Goal: Task Accomplishment & Management: Manage account settings

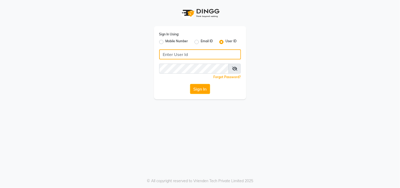
click at [211, 54] on input "Username" at bounding box center [200, 54] width 82 height 10
click at [189, 55] on input "Username" at bounding box center [200, 54] width 82 height 10
type input "aura123"
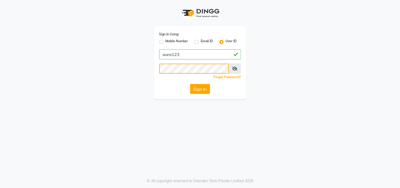
click at [190, 84] on button "Sign In" at bounding box center [200, 89] width 20 height 10
click at [193, 88] on button "Sign In" at bounding box center [200, 89] width 20 height 10
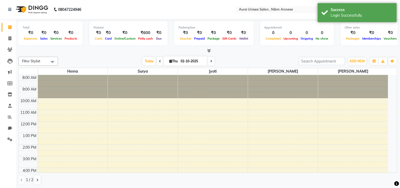
select select "en"
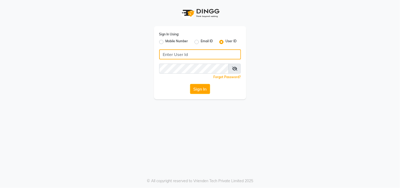
click at [171, 57] on input "Username" at bounding box center [200, 54] width 82 height 10
type input "aura123"
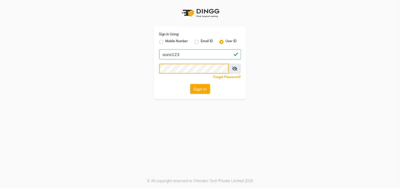
click at [190, 84] on button "Sign In" at bounding box center [200, 89] width 20 height 10
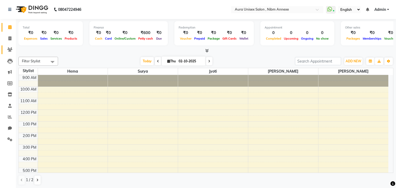
click at [3, 47] on link "Clients" at bounding box center [8, 49] width 13 height 9
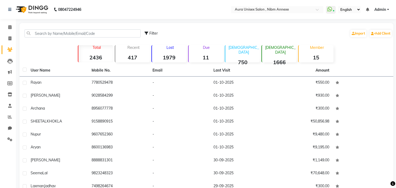
click at [39, 28] on div "Filter Import Add Client" at bounding box center [206, 33] width 371 height 17
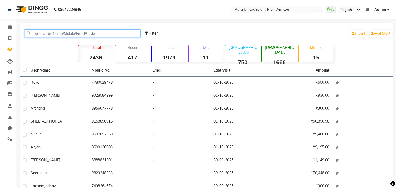
click at [38, 30] on input "text" at bounding box center [83, 33] width 116 height 8
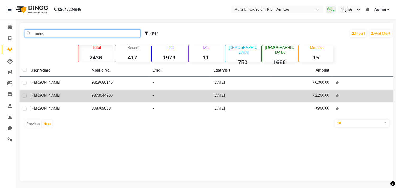
type input "mihik"
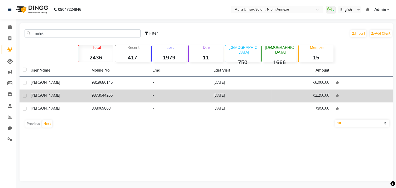
click at [72, 100] on td "MIHIKA" at bounding box center [57, 95] width 61 height 13
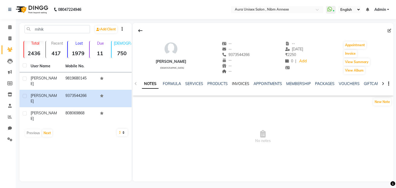
click at [245, 85] on link "INVOICES" at bounding box center [240, 83] width 17 height 5
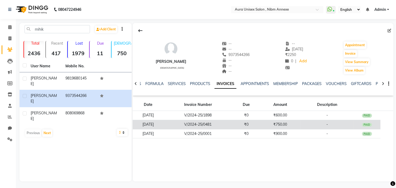
click at [270, 125] on td "₹750.00" at bounding box center [280, 124] width 41 height 9
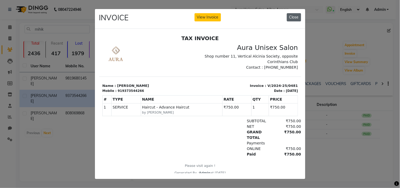
click at [292, 19] on button "Close" at bounding box center [294, 17] width 14 height 8
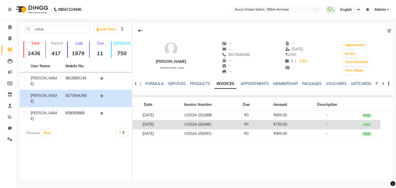
click at [255, 122] on td "₹0" at bounding box center [245, 124] width 27 height 9
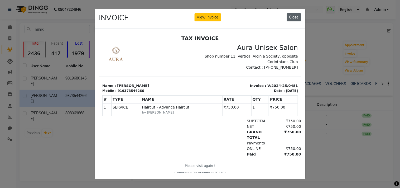
click at [293, 14] on button "Close" at bounding box center [294, 17] width 14 height 8
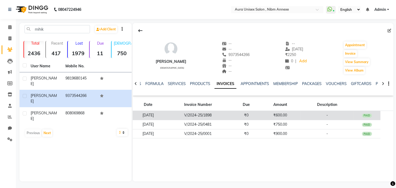
click at [284, 112] on td "₹600.00" at bounding box center [280, 115] width 41 height 9
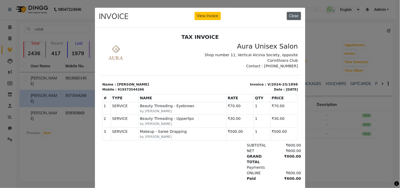
click at [292, 16] on button "Close" at bounding box center [294, 16] width 14 height 8
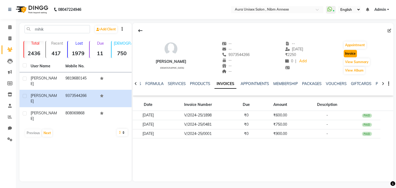
click at [351, 50] on button "Invoice" at bounding box center [349, 53] width 13 height 7
select select "service"
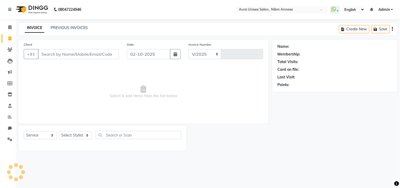
select select "823"
type input "1542"
click at [83, 133] on select "Select Stylist" at bounding box center [75, 135] width 33 height 8
type input "9373544266"
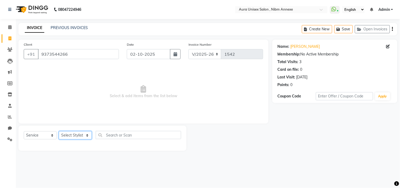
select select "69183"
click at [59, 131] on select "Select Stylist Bhanu Hema Jasleen Jyoti Sayra Surya" at bounding box center [75, 135] width 33 height 8
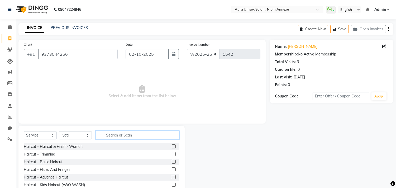
click at [105, 133] on input "text" at bounding box center [138, 135] width 84 height 8
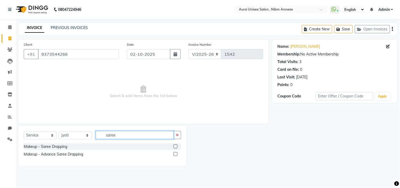
type input "saree"
click at [176, 147] on label at bounding box center [175, 146] width 4 height 4
click at [176, 147] on input "checkbox" at bounding box center [174, 146] width 3 height 3
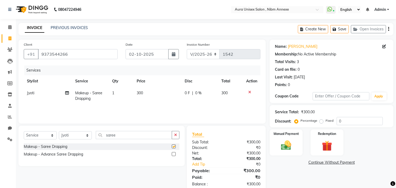
checkbox input "false"
click at [140, 91] on span "300" at bounding box center [140, 92] width 6 height 5
select select "69183"
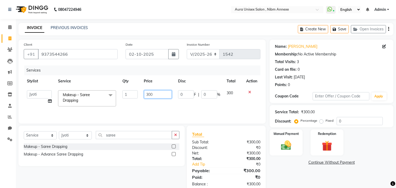
click at [149, 94] on input "300" at bounding box center [158, 94] width 28 height 8
type input "500"
click at [295, 147] on div "Manual Payment" at bounding box center [286, 142] width 34 height 27
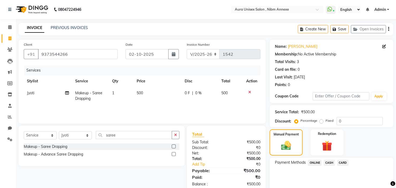
click at [311, 166] on div "ONLINE" at bounding box center [313, 162] width 16 height 7
click at [317, 165] on div "ONLINE" at bounding box center [313, 162] width 16 height 7
click at [320, 163] on span "ONLINE" at bounding box center [315, 162] width 14 height 6
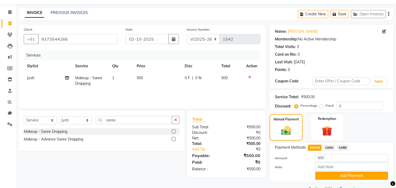
scroll to position [27, 0]
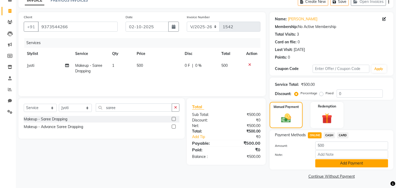
click at [320, 160] on button "Add Payment" at bounding box center [351, 163] width 73 height 8
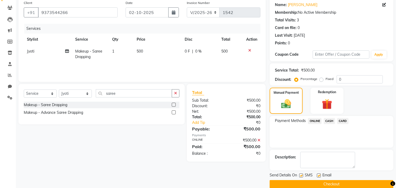
scroll to position [49, 0]
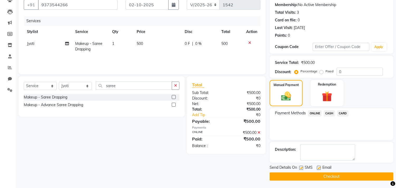
click at [299, 166] on label at bounding box center [301, 168] width 4 height 4
click at [299, 166] on input "checkbox" at bounding box center [300, 167] width 3 height 3
checkbox input "false"
click at [318, 167] on label at bounding box center [319, 168] width 4 height 4
click at [318, 167] on input "checkbox" at bounding box center [318, 167] width 3 height 3
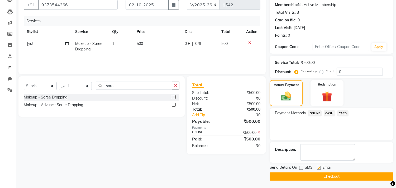
checkbox input "false"
click at [317, 177] on button "Checkout" at bounding box center [331, 176] width 124 height 8
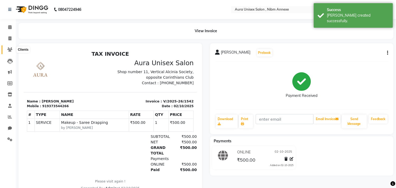
click at [8, 48] on icon at bounding box center [9, 49] width 5 height 4
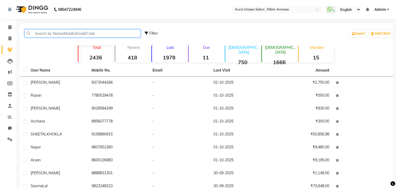
click at [55, 30] on input "text" at bounding box center [83, 33] width 116 height 8
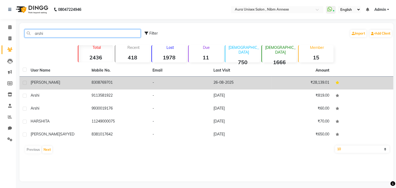
type input "arshi"
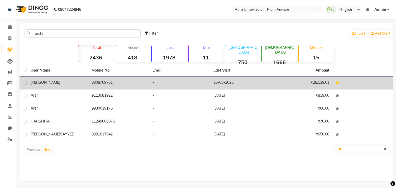
click at [197, 82] on td "-" at bounding box center [179, 82] width 61 height 13
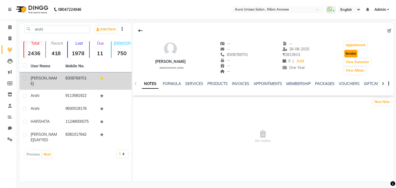
click at [344, 52] on button "Invoice" at bounding box center [350, 53] width 13 height 7
select select "service"
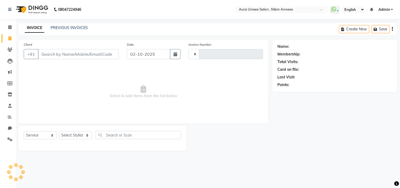
type input "1543"
select select "823"
type input "8308769701"
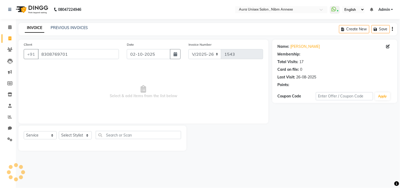
select select "1: Object"
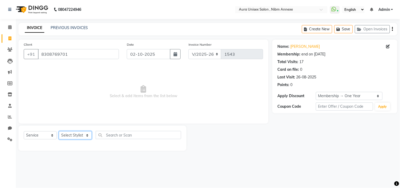
click at [75, 134] on select "Select Stylist Bhanu Hema Jasleen Jyoti Sayra Surya" at bounding box center [75, 135] width 33 height 8
select select "69183"
click at [59, 131] on select "Select Stylist Bhanu Hema Jasleen Jyoti Sayra Surya" at bounding box center [75, 135] width 33 height 8
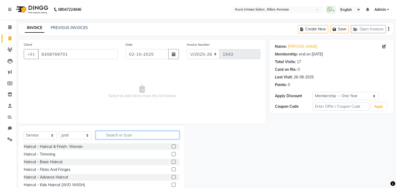
click at [118, 136] on input "text" at bounding box center [138, 135] width 84 height 8
click at [132, 135] on input "text" at bounding box center [138, 135] width 84 height 8
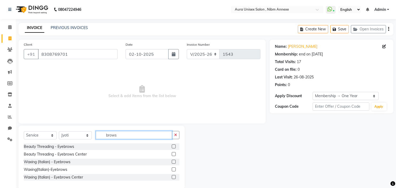
type input "brows"
click at [172, 148] on label at bounding box center [174, 146] width 4 height 4
click at [172, 148] on input "checkbox" at bounding box center [173, 146] width 3 height 3
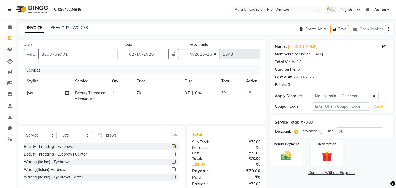
checkbox input "false"
click at [106, 133] on input "brows" at bounding box center [134, 135] width 76 height 8
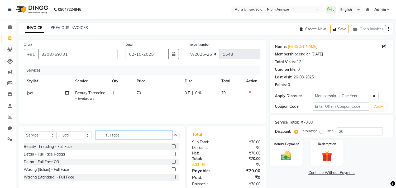
type input "full face"
click at [174, 169] on label at bounding box center [174, 169] width 4 height 4
click at [174, 169] on input "checkbox" at bounding box center [173, 169] width 3 height 3
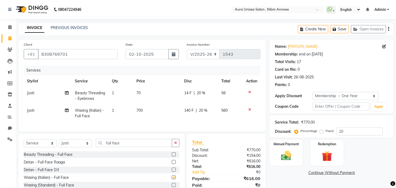
checkbox input "false"
click at [144, 147] on input "full face" at bounding box center [134, 143] width 76 height 8
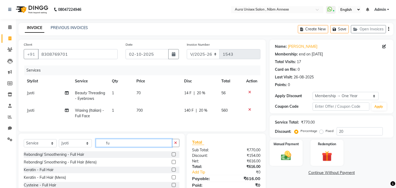
type input "f"
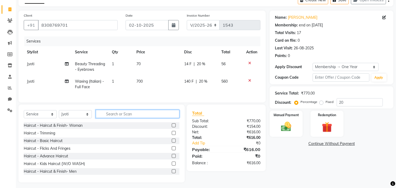
scroll to position [29, 0]
click at [140, 118] on input "text" at bounding box center [138, 113] width 84 height 8
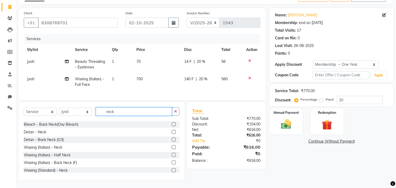
type input "neck"
click at [172, 155] on label at bounding box center [174, 155] width 4 height 4
click at [172, 155] on input "checkbox" at bounding box center [173, 154] width 3 height 3
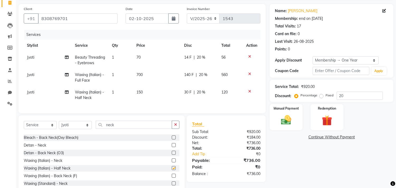
checkbox input "false"
click at [187, 59] on span "14 F" at bounding box center [187, 58] width 7 height 6
select select "69183"
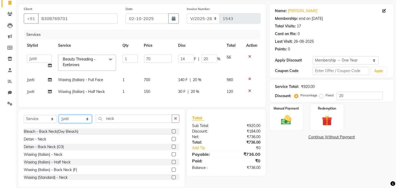
click at [78, 123] on select "Select Stylist Bhanu Hema Jasleen Jyoti Sayra Surya" at bounding box center [75, 119] width 33 height 8
select select "83187"
click at [59, 119] on select "Select Stylist Bhanu Hema Jasleen Jyoti Sayra Surya" at bounding box center [75, 119] width 33 height 8
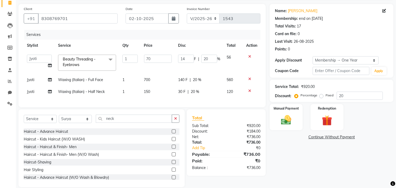
click at [120, 127] on div "Select Service Product Membership Package Voucher Prepaid Gift Card Select Styl…" at bounding box center [102, 120] width 156 height 12
click at [124, 118] on div "Select Service Product Membership Package Voucher Prepaid Gift Card Select Styl…" at bounding box center [101, 148] width 166 height 78
click at [111, 121] on input "neck" at bounding box center [134, 118] width 76 height 8
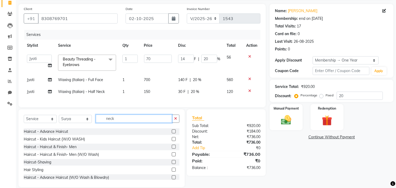
click at [111, 121] on input "neck" at bounding box center [134, 118] width 76 height 8
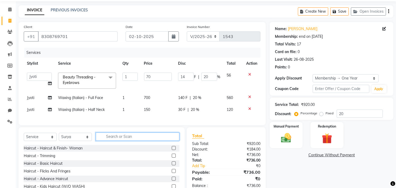
scroll to position [47, 0]
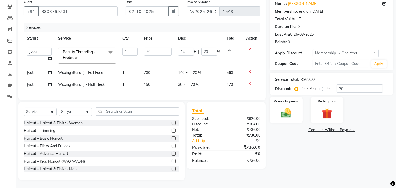
click at [172, 153] on label at bounding box center [174, 153] width 4 height 4
click at [172, 153] on input "checkbox" at bounding box center [173, 153] width 3 height 3
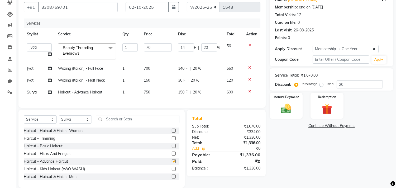
checkbox input "false"
click at [179, 82] on span "30 F" at bounding box center [181, 80] width 7 height 6
select select "69183"
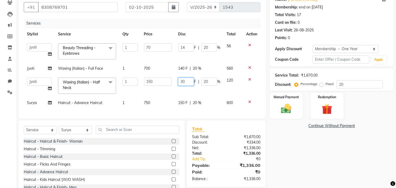
click at [179, 82] on input "30" at bounding box center [186, 81] width 16 height 8
click at [191, 54] on td "14 F | 20 %" at bounding box center [199, 51] width 48 height 22
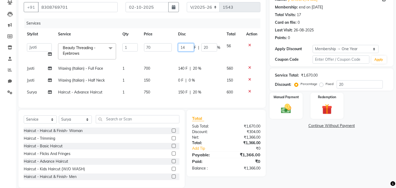
click at [180, 49] on input "14" at bounding box center [186, 47] width 16 height 8
click at [286, 133] on div "Name: Arshiya Membership: end on 06-12-2025 Total Visits: 17 Card on file: 0 La…" at bounding box center [333, 90] width 128 height 195
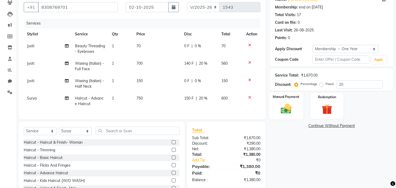
click at [286, 117] on div "Manual Payment" at bounding box center [286, 105] width 34 height 27
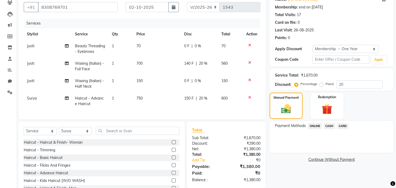
click at [315, 128] on span "ONLINE" at bounding box center [315, 126] width 14 height 6
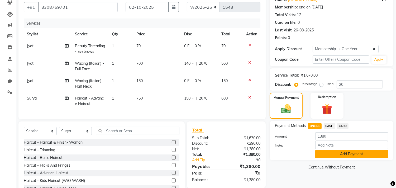
click at [322, 151] on button "Add Payment" at bounding box center [351, 154] width 73 height 8
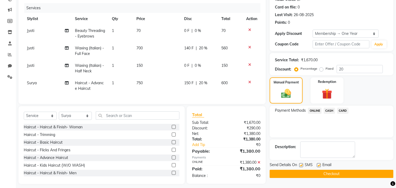
scroll to position [70, 0]
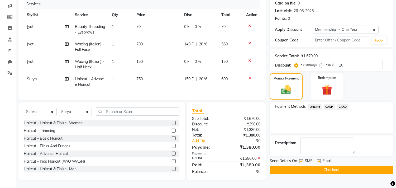
click at [301, 159] on label at bounding box center [301, 161] width 4 height 4
click at [301, 159] on input "checkbox" at bounding box center [300, 160] width 3 height 3
checkbox input "false"
click at [318, 159] on label at bounding box center [319, 161] width 4 height 4
click at [318, 159] on input "checkbox" at bounding box center [318, 160] width 3 height 3
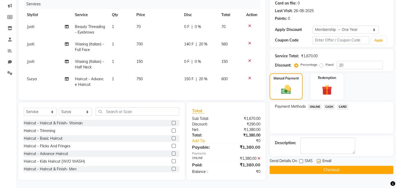
checkbox input "false"
click at [321, 168] on button "Checkout" at bounding box center [331, 170] width 124 height 8
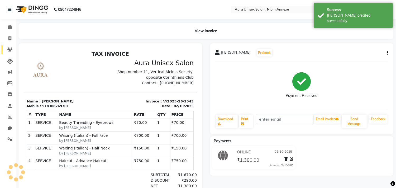
click at [3, 46] on link "Clients" at bounding box center [8, 49] width 13 height 9
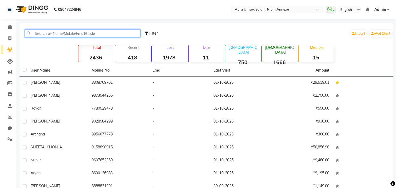
click at [41, 36] on input "text" at bounding box center [83, 33] width 116 height 8
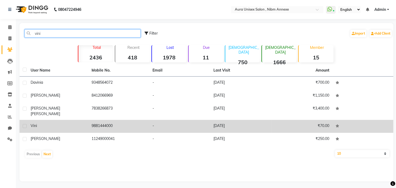
type input "vini"
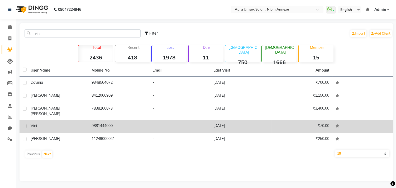
click at [95, 120] on td "9881444000" at bounding box center [118, 126] width 61 height 13
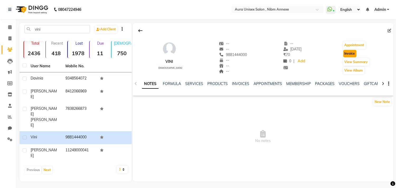
click at [349, 54] on button "Invoice" at bounding box center [349, 53] width 13 height 7
select select "823"
select select "service"
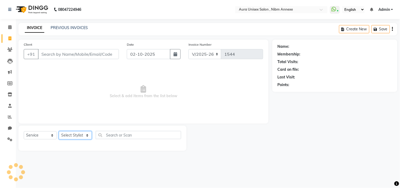
click at [73, 134] on select "Select Stylist" at bounding box center [75, 135] width 33 height 8
type input "9881444000"
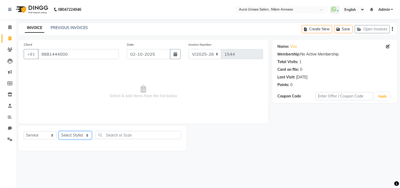
select select "83187"
click at [59, 131] on select "Select Stylist Bhanu Hema Jasleen Jyoti Sayra Surya" at bounding box center [75, 135] width 33 height 8
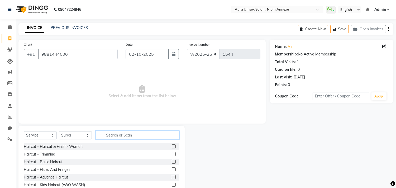
click at [114, 137] on input "text" at bounding box center [138, 135] width 84 height 8
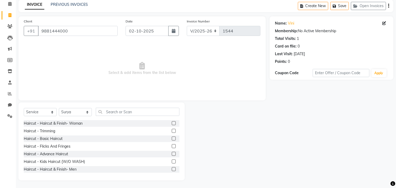
click at [172, 153] on label at bounding box center [174, 154] width 4 height 4
click at [172, 153] on input "checkbox" at bounding box center [173, 153] width 3 height 3
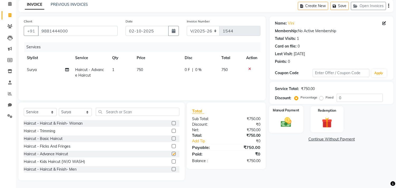
checkbox input "false"
click at [273, 119] on div "Manual Payment" at bounding box center [286, 118] width 34 height 27
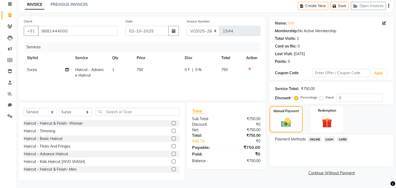
click at [317, 136] on span "ONLINE" at bounding box center [315, 139] width 14 height 6
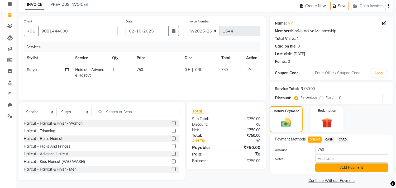
click at [331, 167] on button "Add Payment" at bounding box center [351, 167] width 73 height 8
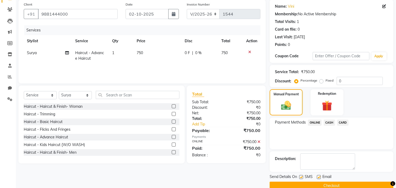
scroll to position [49, 0]
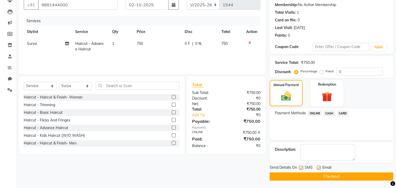
click at [319, 166] on label at bounding box center [319, 168] width 4 height 4
click at [319, 166] on input "checkbox" at bounding box center [318, 167] width 3 height 3
checkbox input "false"
click at [302, 166] on label at bounding box center [301, 168] width 4 height 4
click at [302, 166] on input "checkbox" at bounding box center [300, 167] width 3 height 3
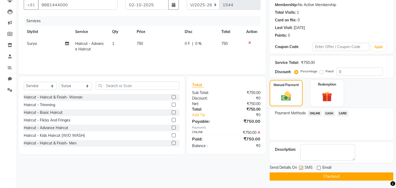
checkbox input "false"
click at [312, 177] on button "Checkout" at bounding box center [331, 176] width 124 height 8
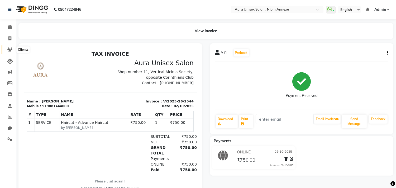
click at [9, 49] on icon at bounding box center [9, 49] width 5 height 4
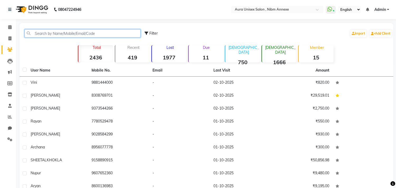
click at [57, 33] on input "text" at bounding box center [83, 33] width 116 height 8
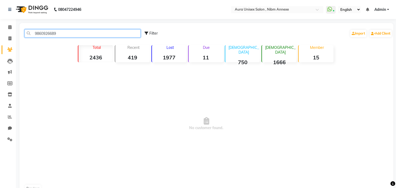
type input "9860926689"
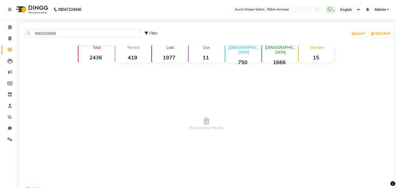
click at [40, 27] on div "9860926689 Filter Import Add Client" at bounding box center [206, 33] width 371 height 17
click at [40, 28] on div "9860926689 Filter Import Add Client" at bounding box center [206, 33] width 371 height 17
click at [39, 38] on div "9860926689 Filter Import Add Client" at bounding box center [206, 33] width 371 height 17
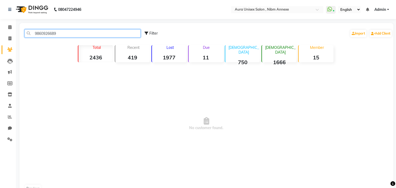
click at [39, 37] on input "9860926689" at bounding box center [83, 33] width 116 height 8
click at [55, 35] on input "9860926689" at bounding box center [83, 33] width 116 height 8
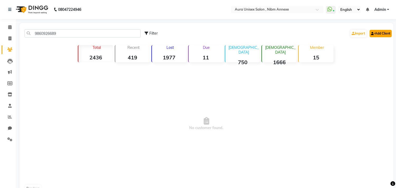
click at [370, 31] on link "Add Client" at bounding box center [380, 33] width 22 height 7
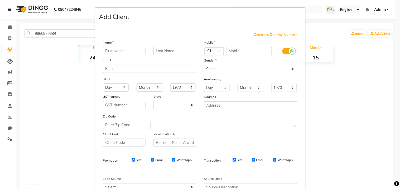
select select "22"
click at [236, 71] on select "Select Male Female Other Prefer Not To Say" at bounding box center [250, 69] width 93 height 8
select select "female"
click at [204, 65] on select "Select Male Female Other Prefer Not To Say" at bounding box center [250, 69] width 93 height 8
click at [245, 59] on div "Gender" at bounding box center [250, 60] width 101 height 7
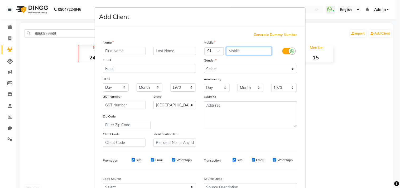
click at [257, 52] on input "text" at bounding box center [249, 51] width 46 height 8
paste input "9860926689"
type input "9860926689"
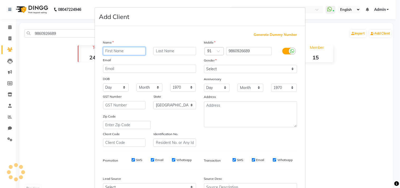
click at [123, 53] on input "text" at bounding box center [124, 51] width 43 height 8
click at [107, 50] on input "text" at bounding box center [124, 51] width 43 height 8
click at [110, 54] on input "Ayayushi" at bounding box center [124, 51] width 43 height 8
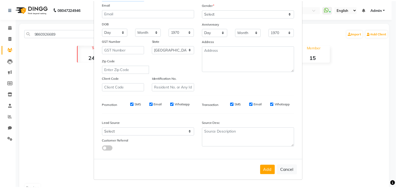
scroll to position [56, 0]
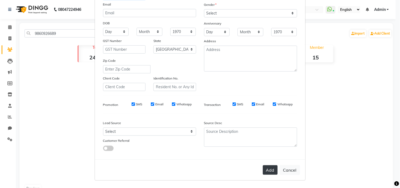
type input "Ayushi"
click at [263, 171] on button "Add" at bounding box center [270, 169] width 15 height 9
select select
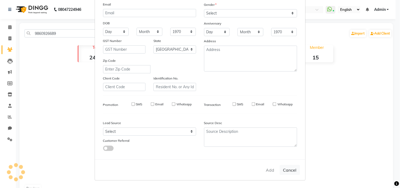
select select "null"
select select
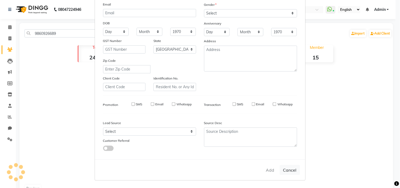
checkbox input "false"
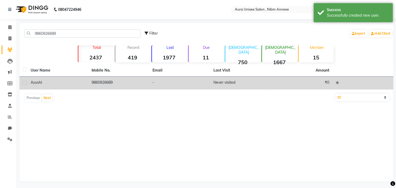
click at [75, 86] on td "Ayushi" at bounding box center [57, 82] width 61 height 13
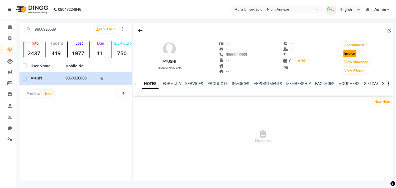
click at [344, 52] on button "Invoice" at bounding box center [349, 53] width 13 height 7
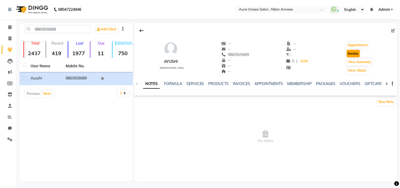
select select "service"
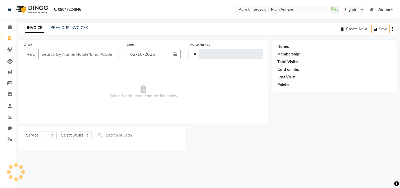
type input "1545"
select select "823"
type input "9860926689"
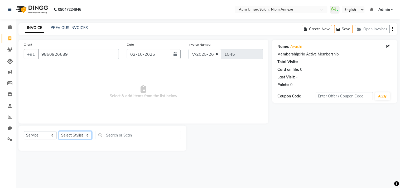
click at [62, 135] on select "Select Stylist Bhanu Hema Jasleen Jyoti Sayra Surya" at bounding box center [75, 135] width 33 height 8
select select "88978"
click at [59, 131] on select "Select Stylist Bhanu Hema Jasleen Jyoti Sayra Surya" at bounding box center [75, 135] width 33 height 8
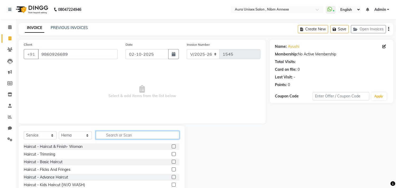
click at [124, 139] on input "text" at bounding box center [138, 135] width 84 height 8
type input "thre"
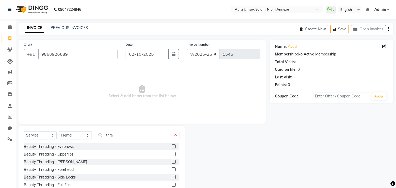
click at [172, 148] on div at bounding box center [173, 147] width 3 height 6
click at [172, 147] on label at bounding box center [174, 146] width 4 height 4
click at [172, 147] on input "checkbox" at bounding box center [173, 146] width 3 height 3
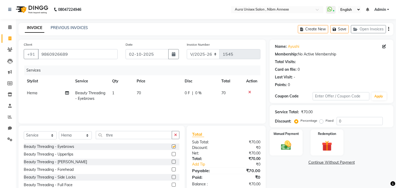
checkbox input "false"
click at [172, 152] on label at bounding box center [174, 154] width 4 height 4
click at [172, 152] on input "checkbox" at bounding box center [173, 153] width 3 height 3
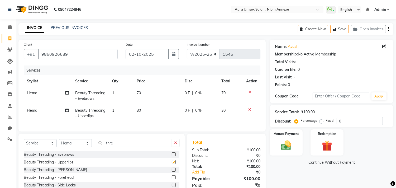
checkbox input "false"
click at [307, 146] on div "Manual Payment Redemption" at bounding box center [331, 142] width 132 height 26
click at [299, 145] on div "Manual Payment" at bounding box center [286, 142] width 34 height 27
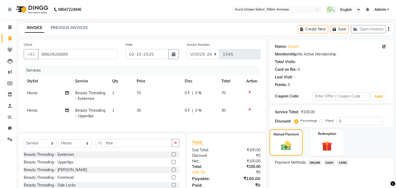
click at [314, 159] on span "ONLINE" at bounding box center [315, 162] width 14 height 6
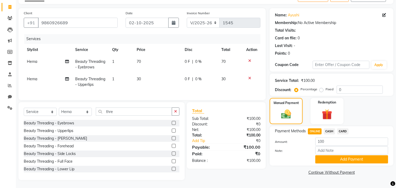
scroll to position [36, 0]
click at [321, 156] on button "Add Payment" at bounding box center [351, 159] width 73 height 8
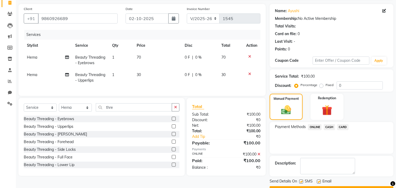
scroll to position [49, 0]
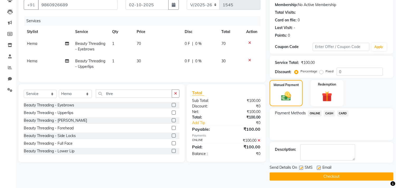
click at [317, 166] on label at bounding box center [319, 168] width 4 height 4
click at [317, 166] on input "checkbox" at bounding box center [318, 167] width 3 height 3
checkbox input "false"
click at [300, 166] on label at bounding box center [301, 168] width 4 height 4
click at [300, 166] on input "checkbox" at bounding box center [300, 167] width 3 height 3
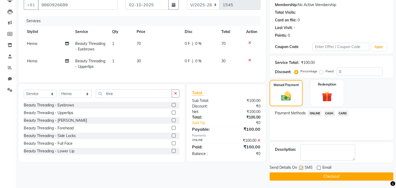
checkbox input "false"
click at [301, 177] on button "Checkout" at bounding box center [331, 176] width 124 height 8
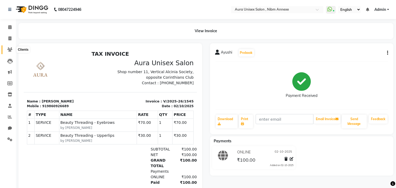
click at [11, 51] on icon at bounding box center [9, 49] width 5 height 4
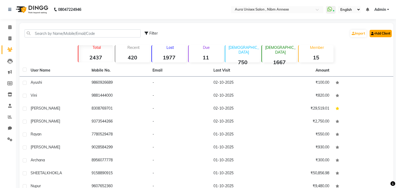
click at [376, 31] on link "Add Client" at bounding box center [380, 33] width 22 height 7
select select "22"
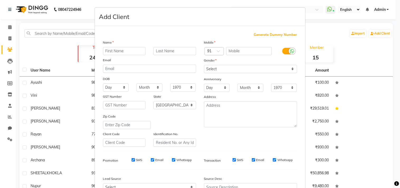
click at [243, 76] on div "Anniversary" at bounding box center [250, 79] width 101 height 8
click at [247, 68] on select "Select Male Female Other Prefer Not To Say" at bounding box center [250, 69] width 93 height 8
select select "female"
click at [204, 65] on select "Select Male Female Other Prefer Not To Say" at bounding box center [250, 69] width 93 height 8
click at [245, 51] on input "text" at bounding box center [249, 51] width 46 height 8
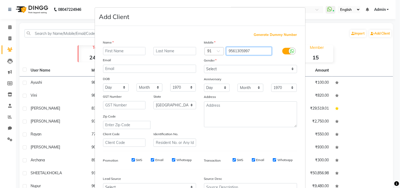
type input "9561305997"
click at [119, 52] on input "text" at bounding box center [124, 51] width 43 height 8
click at [125, 52] on input "text" at bounding box center [124, 51] width 43 height 8
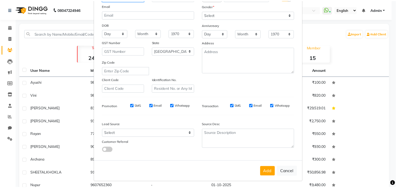
scroll to position [56, 0]
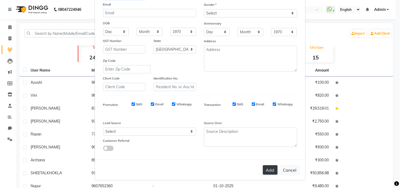
type input "Sanchita"
click at [264, 171] on button "Add" at bounding box center [270, 169] width 15 height 9
select select
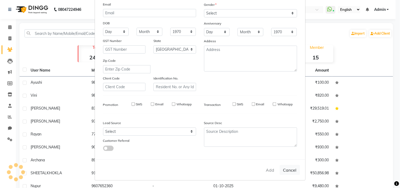
select select "null"
select select
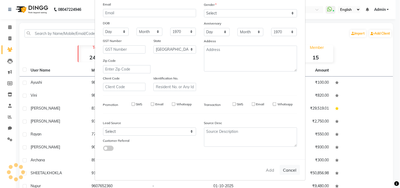
checkbox input "false"
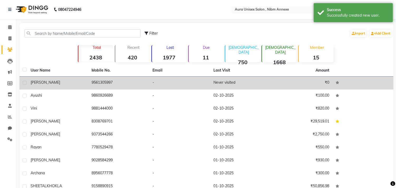
click at [112, 87] on td "9561305997" at bounding box center [118, 82] width 61 height 13
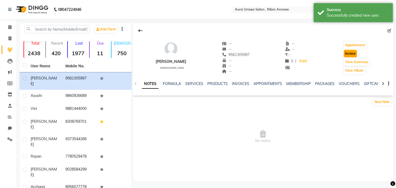
click at [345, 51] on button "Invoice" at bounding box center [349, 53] width 13 height 7
select select "service"
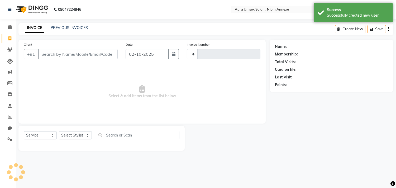
type input "1546"
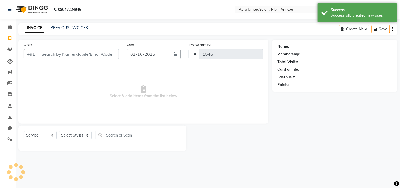
select select "823"
click at [67, 134] on select "Select Stylist" at bounding box center [75, 135] width 33 height 8
type input "9561305997"
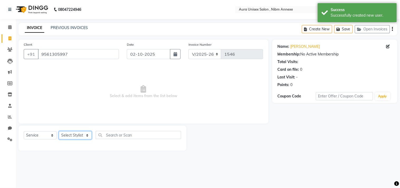
click at [74, 138] on select "Select Stylist Bhanu Hema Jasleen Jyoti Sayra Surya" at bounding box center [75, 135] width 33 height 8
click at [75, 136] on select "Select Stylist Bhanu Hema Jasleen Jyoti Sayra Surya" at bounding box center [75, 135] width 33 height 8
select select "88978"
click at [59, 131] on select "Select Stylist Bhanu Hema Jasleen Jyoti Sayra Surya" at bounding box center [75, 135] width 33 height 8
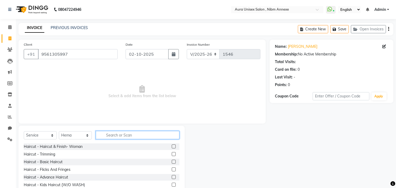
click at [105, 137] on input "text" at bounding box center [138, 135] width 84 height 8
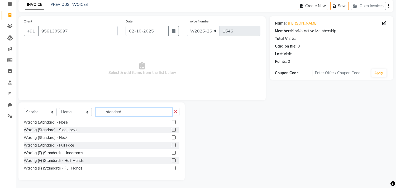
scroll to position [176, 0]
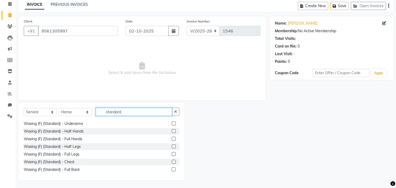
type input "standard"
click at [172, 139] on label at bounding box center [174, 139] width 4 height 4
click at [172, 139] on input "checkbox" at bounding box center [173, 138] width 3 height 3
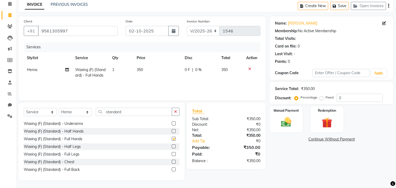
checkbox input "false"
click at [172, 153] on label at bounding box center [174, 154] width 4 height 4
click at [172, 153] on input "checkbox" at bounding box center [173, 153] width 3 height 3
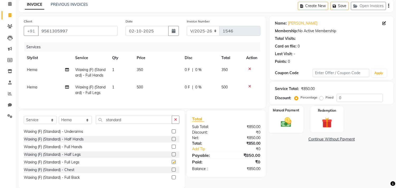
checkbox input "false"
click at [283, 114] on div "Manual Payment" at bounding box center [286, 118] width 34 height 27
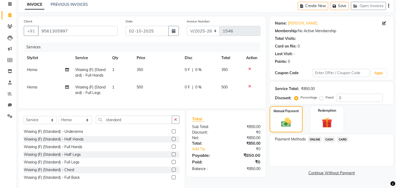
click at [311, 140] on span "ONLINE" at bounding box center [315, 139] width 14 height 6
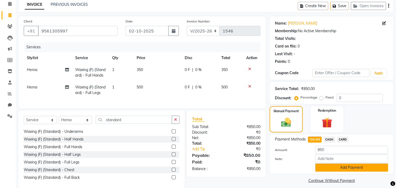
click at [336, 165] on button "Add Payment" at bounding box center [351, 167] width 73 height 8
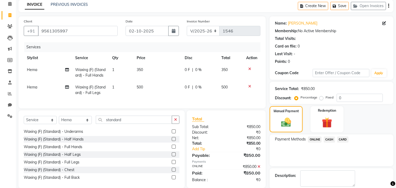
scroll to position [49, 0]
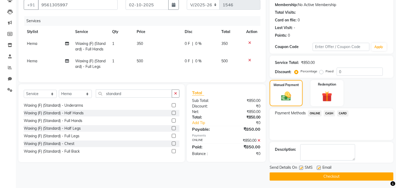
click at [317, 179] on button "Checkout" at bounding box center [331, 176] width 124 height 8
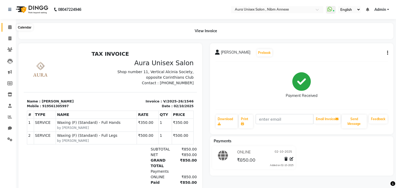
click at [8, 27] on icon at bounding box center [9, 27] width 3 height 4
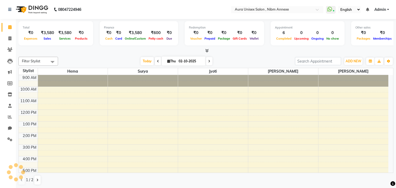
scroll to position [54, 0]
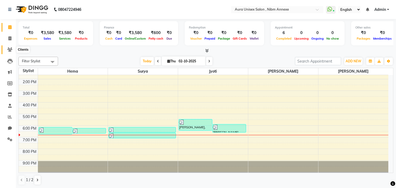
click at [7, 52] on span at bounding box center [9, 50] width 9 height 6
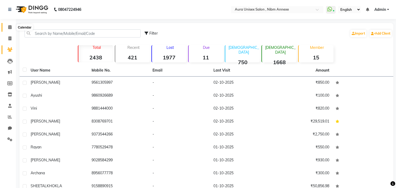
click at [5, 28] on span at bounding box center [9, 27] width 9 height 6
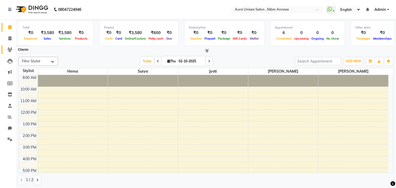
click at [7, 51] on icon at bounding box center [9, 49] width 5 height 4
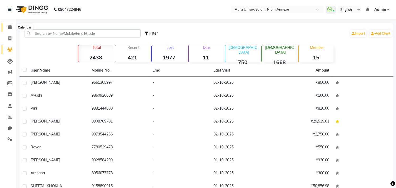
click at [7, 25] on span at bounding box center [9, 27] width 9 height 6
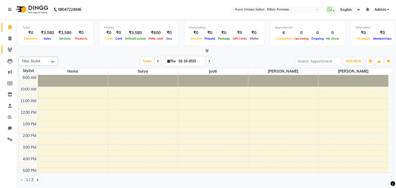
click at [10, 51] on icon at bounding box center [9, 49] width 5 height 4
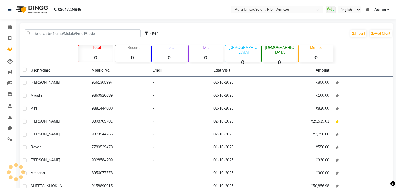
click at [9, 33] on li "Invoice" at bounding box center [8, 38] width 16 height 11
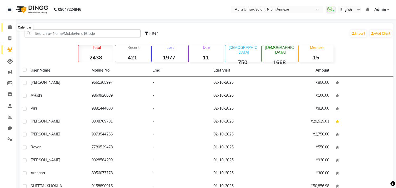
click at [9, 29] on icon at bounding box center [9, 27] width 3 height 4
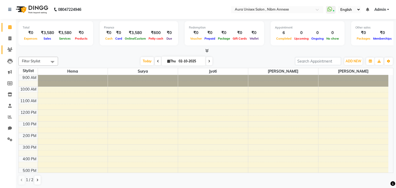
click at [8, 46] on link "Clients" at bounding box center [8, 49] width 13 height 9
click at [2, 48] on link "Clients" at bounding box center [8, 49] width 13 height 9
click at [11, 49] on icon at bounding box center [9, 49] width 5 height 4
click at [9, 50] on icon at bounding box center [9, 49] width 5 height 4
click at [383, 7] on span "Admin" at bounding box center [380, 10] width 12 height 6
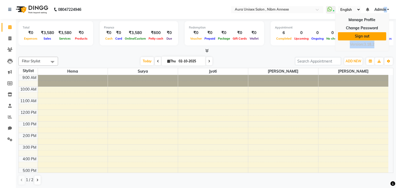
click at [383, 38] on link "Sign out" at bounding box center [362, 36] width 48 height 8
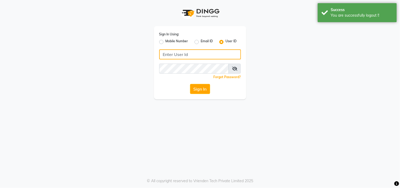
click at [215, 51] on input "Username" at bounding box center [200, 54] width 82 height 10
type input "aura123"
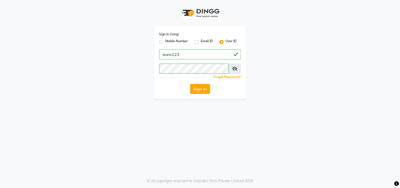
click at [210, 109] on div "Sign In Using: Mobile Number Email ID User ID aura123 Remember me Forgot Passwo…" at bounding box center [200, 94] width 400 height 188
click at [204, 90] on button "Sign In" at bounding box center [200, 89] width 20 height 10
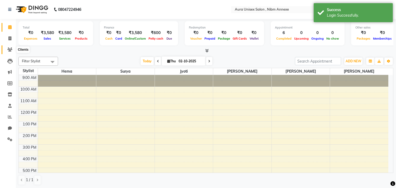
click at [9, 48] on icon at bounding box center [9, 49] width 5 height 4
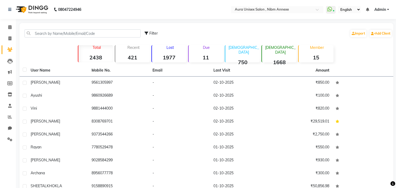
click at [65, 28] on div "Filter Import Add Client" at bounding box center [206, 33] width 371 height 17
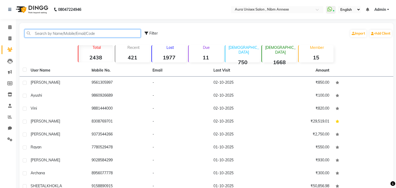
click at [64, 33] on input "text" at bounding box center [83, 33] width 116 height 8
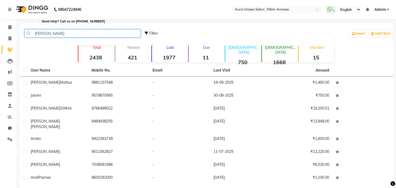
type input "amita"
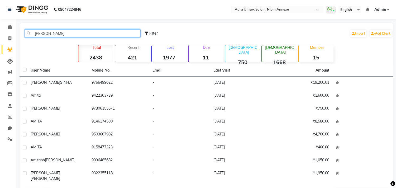
click at [38, 34] on input "amita" at bounding box center [83, 33] width 116 height 8
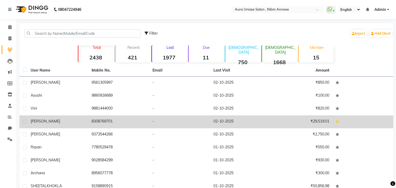
click at [114, 126] on td "8308769701" at bounding box center [118, 121] width 61 height 13
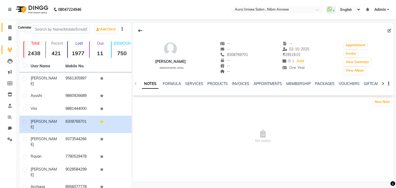
click at [9, 24] on span at bounding box center [9, 27] width 9 height 6
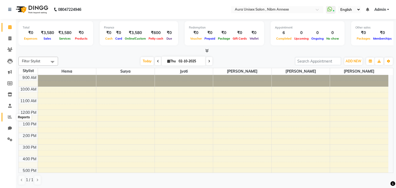
click at [10, 115] on icon at bounding box center [10, 117] width 4 height 4
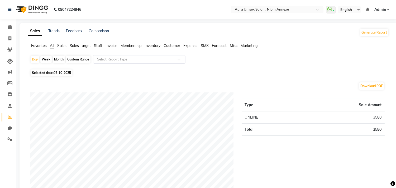
click at [80, 62] on div "Custom Range" at bounding box center [78, 59] width 25 height 7
select select "10"
select select "2025"
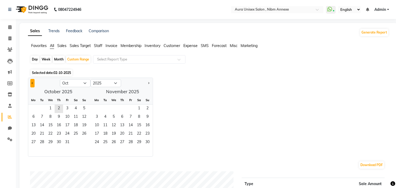
click at [32, 83] on span "Previous month" at bounding box center [33, 83] width 2 height 2
select select "9"
click at [48, 114] on span "10" at bounding box center [50, 117] width 8 height 8
click at [121, 108] on span "2" at bounding box center [122, 108] width 8 height 8
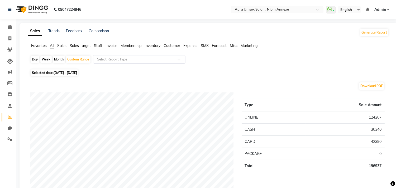
click at [100, 44] on span "Staff" at bounding box center [98, 45] width 8 height 5
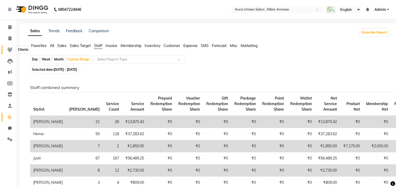
click at [11, 51] on icon at bounding box center [9, 49] width 5 height 4
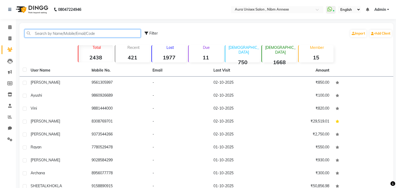
click at [34, 35] on input "text" at bounding box center [83, 33] width 116 height 8
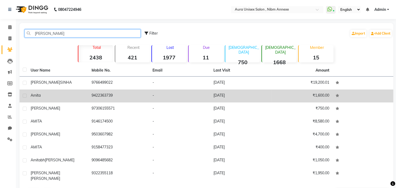
type input "amita"
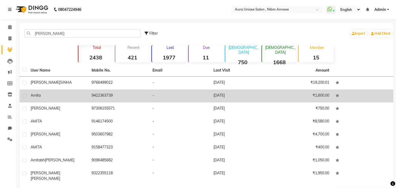
click at [229, 101] on td "22-07-2025" at bounding box center [240, 95] width 61 height 13
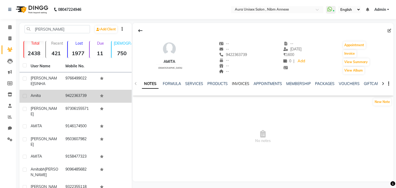
click at [235, 81] on link "INVOICES" at bounding box center [240, 83] width 17 height 5
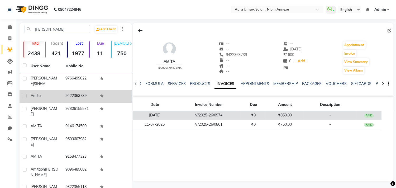
click at [236, 115] on td "V/2025-26/0974" at bounding box center [209, 115] width 64 height 9
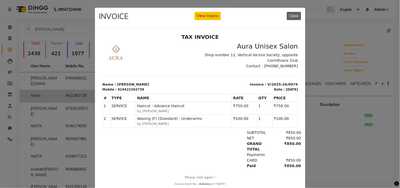
click at [287, 15] on button "Close" at bounding box center [294, 16] width 14 height 8
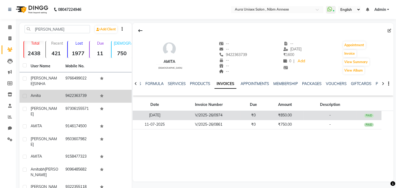
click at [294, 113] on td "₹850.00" at bounding box center [285, 115] width 38 height 9
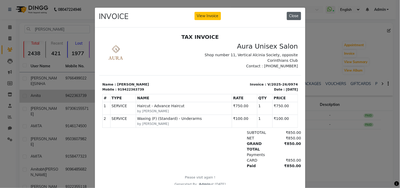
click at [291, 15] on button "Close" at bounding box center [294, 16] width 14 height 8
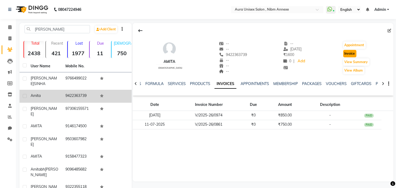
click at [349, 51] on button "Invoice" at bounding box center [349, 53] width 13 height 7
select select "service"
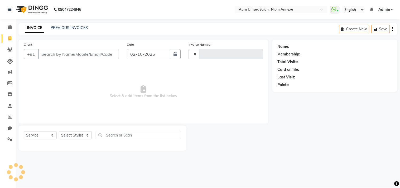
type input "1547"
select select "823"
click at [81, 137] on select "Select Stylist" at bounding box center [75, 135] width 33 height 8
type input "9422363739"
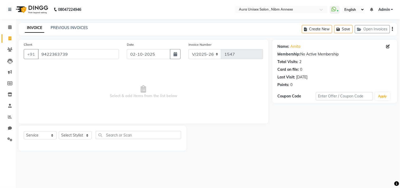
click at [134, 101] on span "Select & add items from the list below" at bounding box center [143, 91] width 239 height 53
click at [65, 133] on select "Select Stylist Bhanu Hema Jasleen Jyoti Sayra Surya" at bounding box center [75, 135] width 33 height 8
select select "88978"
click at [59, 131] on select "Select Stylist Bhanu Hema Jasleen Jyoti Sayra Surya" at bounding box center [75, 135] width 33 height 8
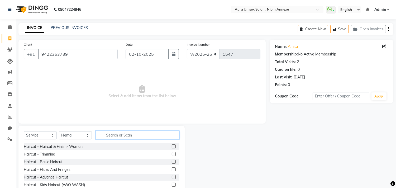
click at [119, 137] on input "text" at bounding box center [138, 135] width 84 height 8
type input "thre"
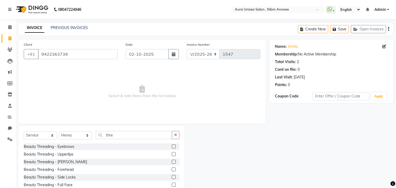
click at [172, 147] on label at bounding box center [174, 146] width 4 height 4
click at [172, 147] on input "checkbox" at bounding box center [173, 146] width 3 height 3
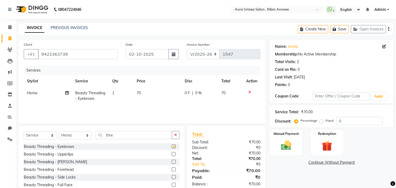
checkbox input "false"
click at [172, 153] on label at bounding box center [174, 154] width 4 height 4
click at [172, 153] on input "checkbox" at bounding box center [173, 153] width 3 height 3
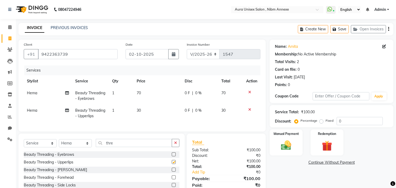
checkbox input "false"
click at [145, 147] on input "thre" at bounding box center [134, 143] width 76 height 8
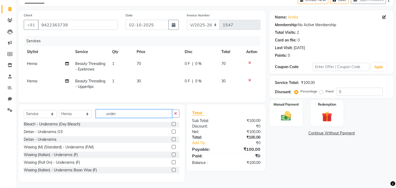
scroll to position [29, 0]
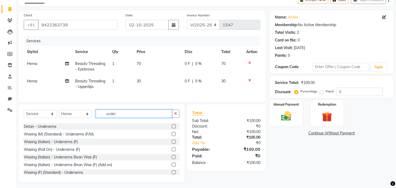
type input "under"
click at [172, 174] on label at bounding box center [174, 172] width 4 height 4
click at [172, 174] on input "checkbox" at bounding box center [173, 172] width 3 height 3
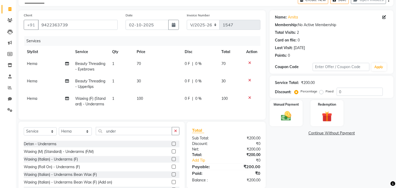
checkbox input "false"
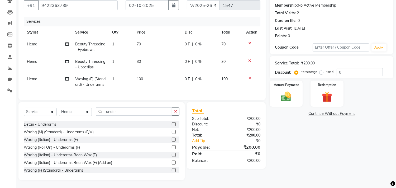
scroll to position [0, 0]
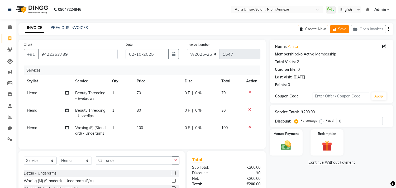
click at [341, 28] on button "Save" at bounding box center [339, 29] width 18 height 8
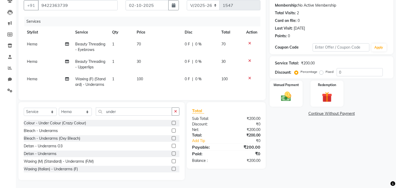
click at [85, 82] on td "Waxing (F) (Standard) - Underarms" at bounding box center [90, 81] width 37 height 17
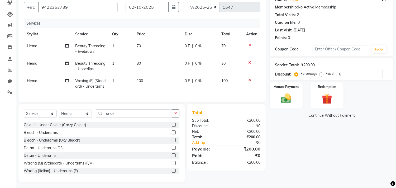
select select "88978"
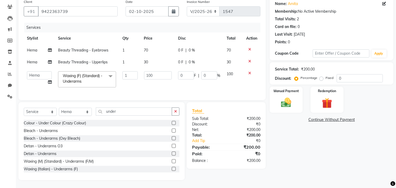
click at [104, 71] on span "Waxing (F) (Standard) - Underarms x" at bounding box center [87, 79] width 58 height 16
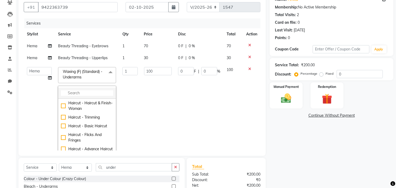
click at [81, 88] on li at bounding box center [86, 93] width 57 height 11
click at [76, 90] on input "multiselect-search" at bounding box center [87, 93] width 52 height 6
type input "i"
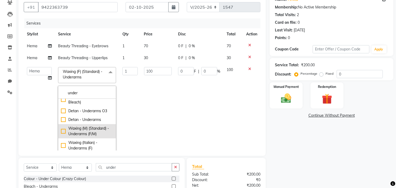
scroll to position [59, 0]
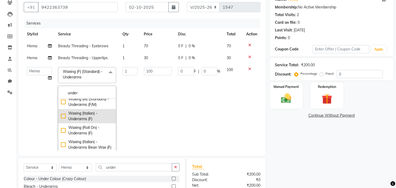
type input "under"
click at [62, 113] on div "Waxing (Italian) - Underarms (F)" at bounding box center [87, 115] width 52 height 11
checkbox input "true"
checkbox input "false"
type input "200"
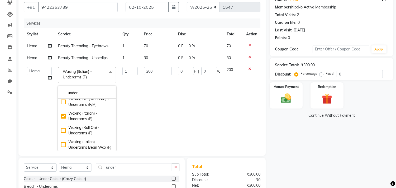
click at [162, 111] on td "200" at bounding box center [158, 109] width 34 height 90
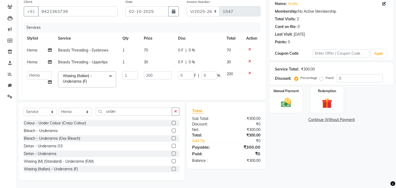
scroll to position [47, 0]
click at [289, 110] on div "Name: Amita Membership: No Active Membership Total Visits: 2 Card on file: 0 La…" at bounding box center [333, 88] width 128 height 183
click at [289, 107] on div "Manual Payment" at bounding box center [286, 99] width 34 height 27
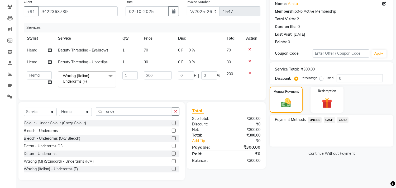
click at [311, 117] on span "ONLINE" at bounding box center [315, 120] width 14 height 6
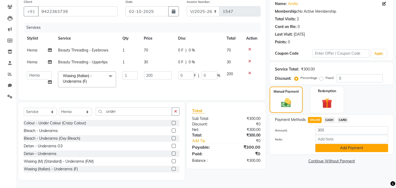
click at [331, 144] on button "Add Payment" at bounding box center [351, 148] width 73 height 8
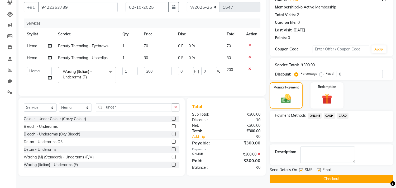
scroll to position [49, 0]
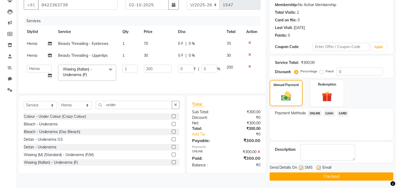
click at [318, 168] on label at bounding box center [319, 168] width 4 height 4
click at [318, 168] on input "checkbox" at bounding box center [318, 167] width 3 height 3
checkbox input "false"
click at [299, 167] on label at bounding box center [301, 168] width 4 height 4
click at [299, 167] on input "checkbox" at bounding box center [300, 167] width 3 height 3
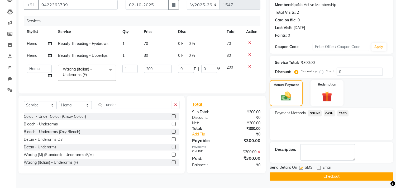
checkbox input "false"
click at [300, 174] on button "Checkout" at bounding box center [331, 176] width 124 height 8
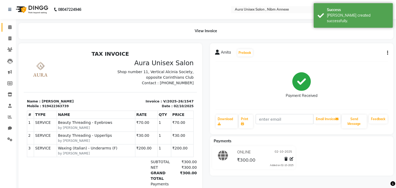
click at [3, 27] on link "Calendar" at bounding box center [8, 27] width 13 height 9
